Goal: Check status

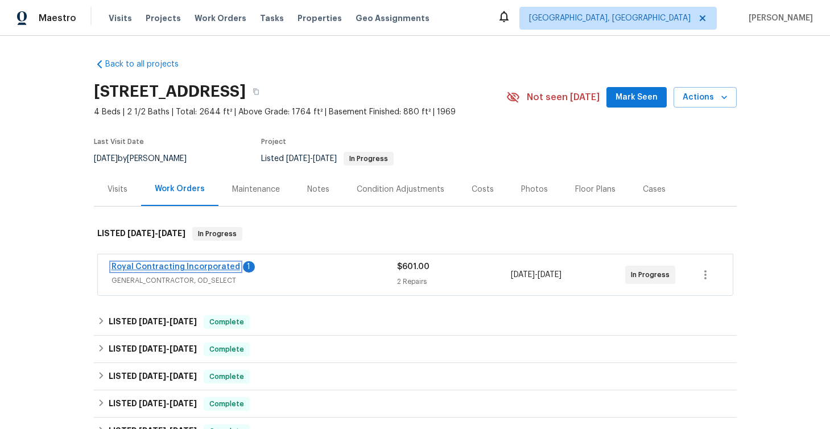
click at [214, 267] on link "Royal Contracting Incorporated" at bounding box center [176, 267] width 129 height 8
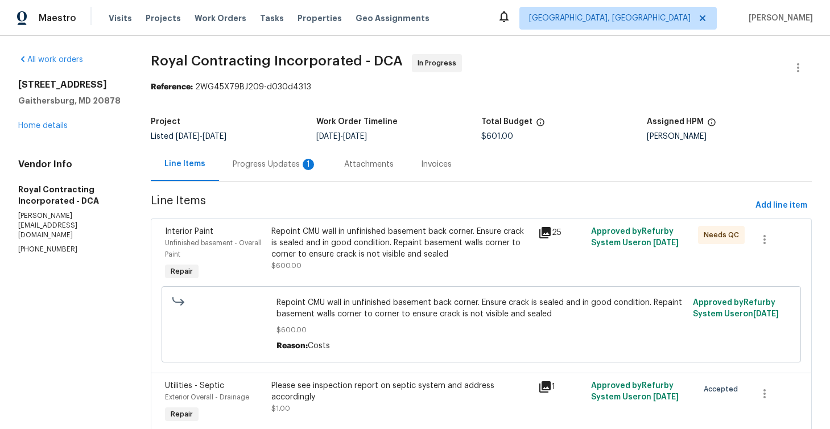
scroll to position [51, 0]
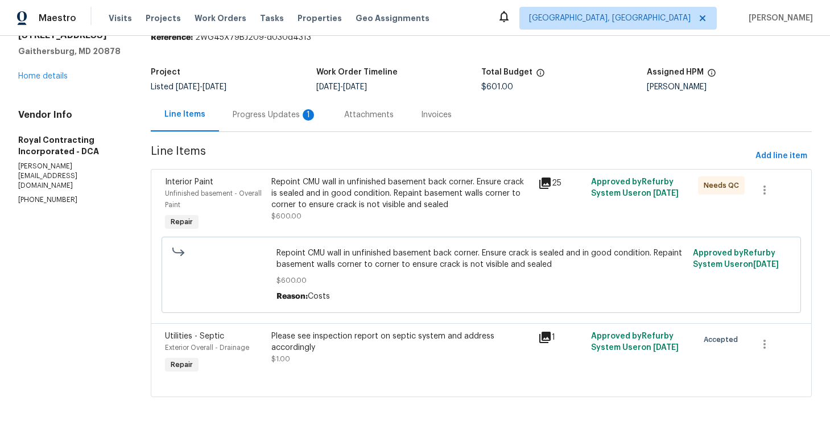
click at [269, 115] on div "Progress Updates 1" at bounding box center [275, 114] width 84 height 11
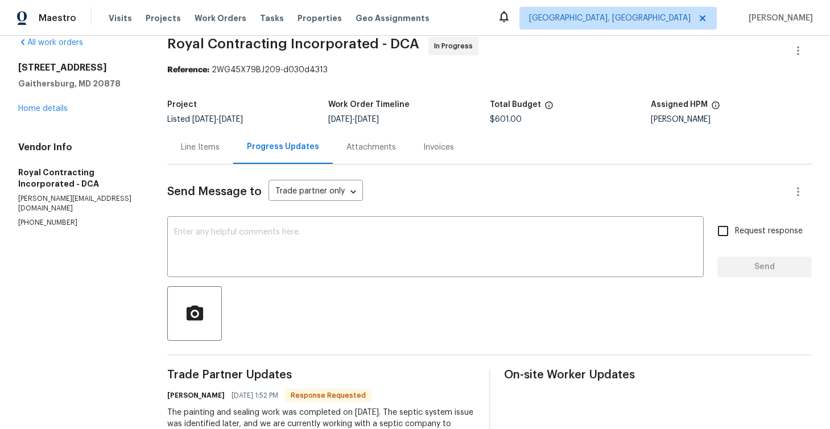
scroll to position [14, 0]
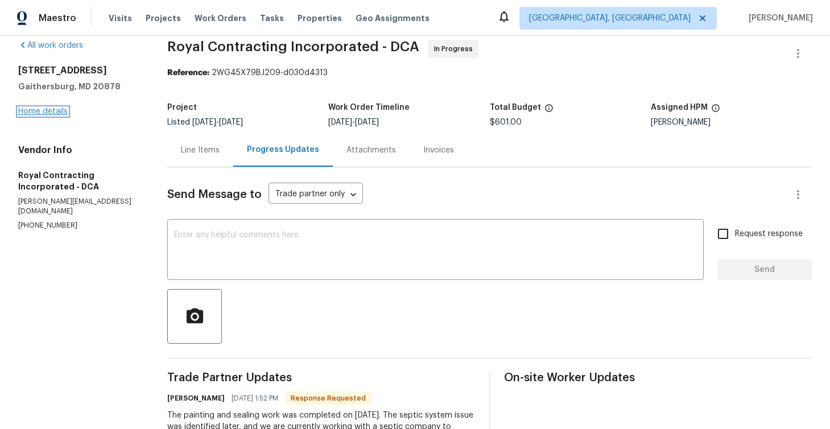
click at [56, 114] on link "Home details" at bounding box center [42, 112] width 49 height 8
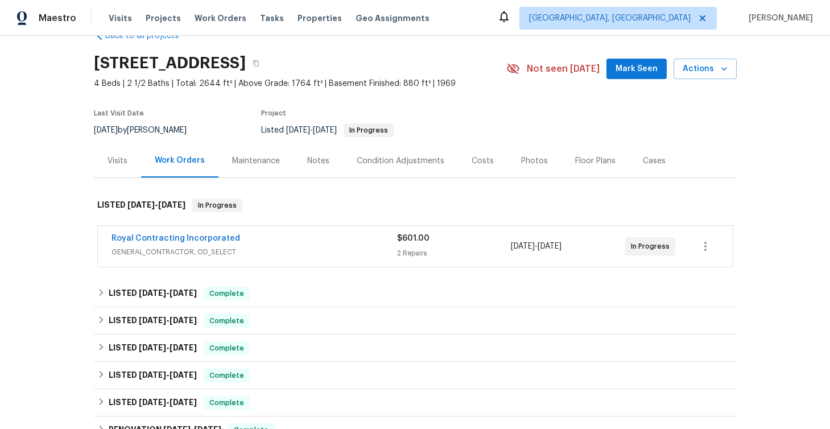
scroll to position [26, 0]
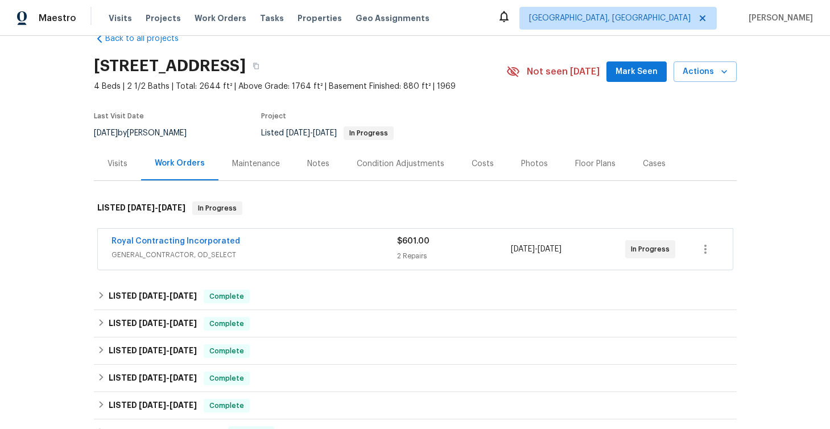
click at [121, 163] on div "Visits" at bounding box center [118, 163] width 20 height 11
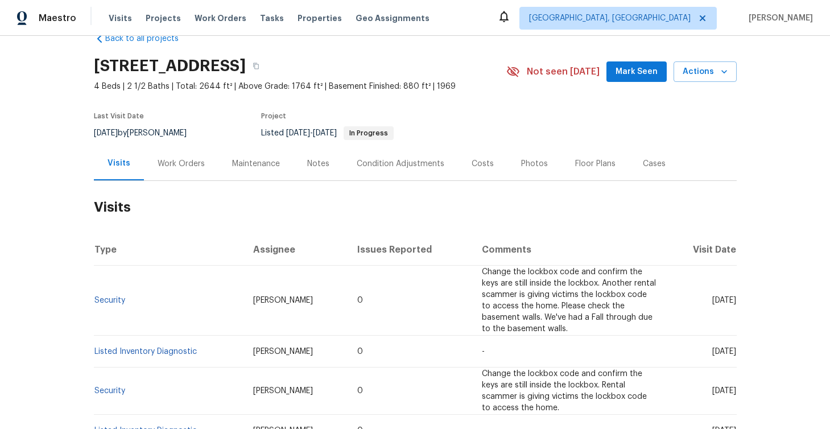
click at [183, 162] on div "Work Orders" at bounding box center [181, 163] width 47 height 11
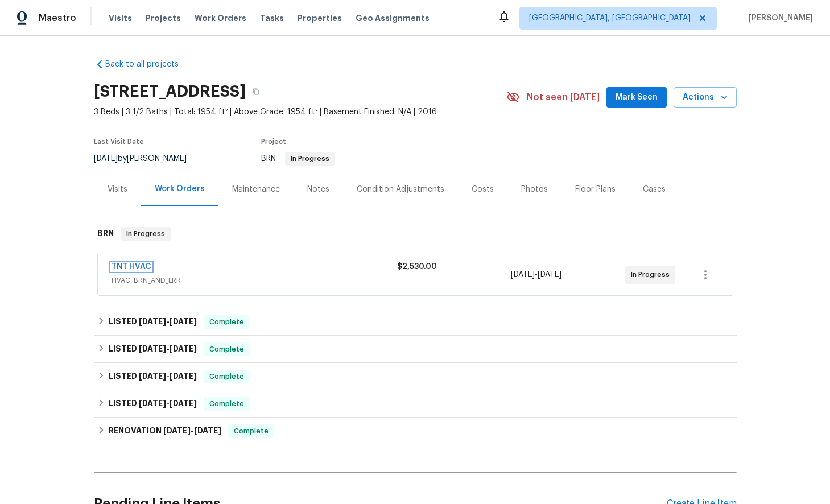
click at [132, 267] on link "TNT HVAC" at bounding box center [132, 267] width 40 height 8
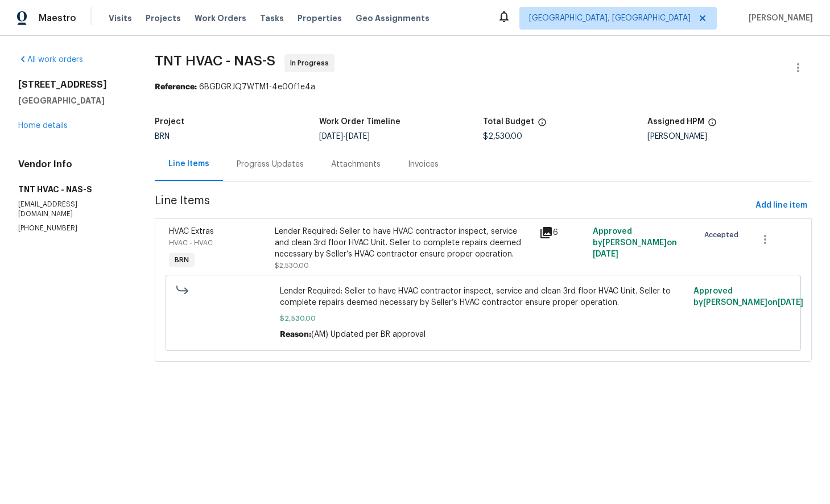
click at [264, 166] on div "Progress Updates" at bounding box center [270, 164] width 67 height 11
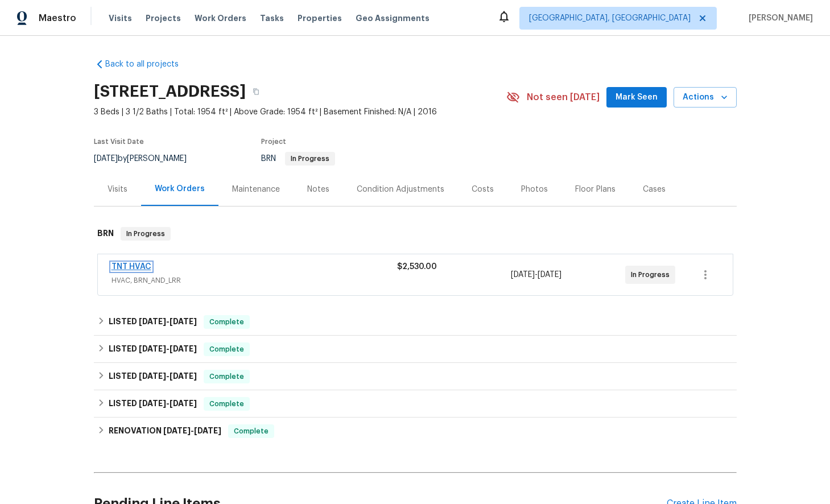
click at [125, 266] on link "TNT HVAC" at bounding box center [132, 267] width 40 height 8
